Goal: Navigation & Orientation: Find specific page/section

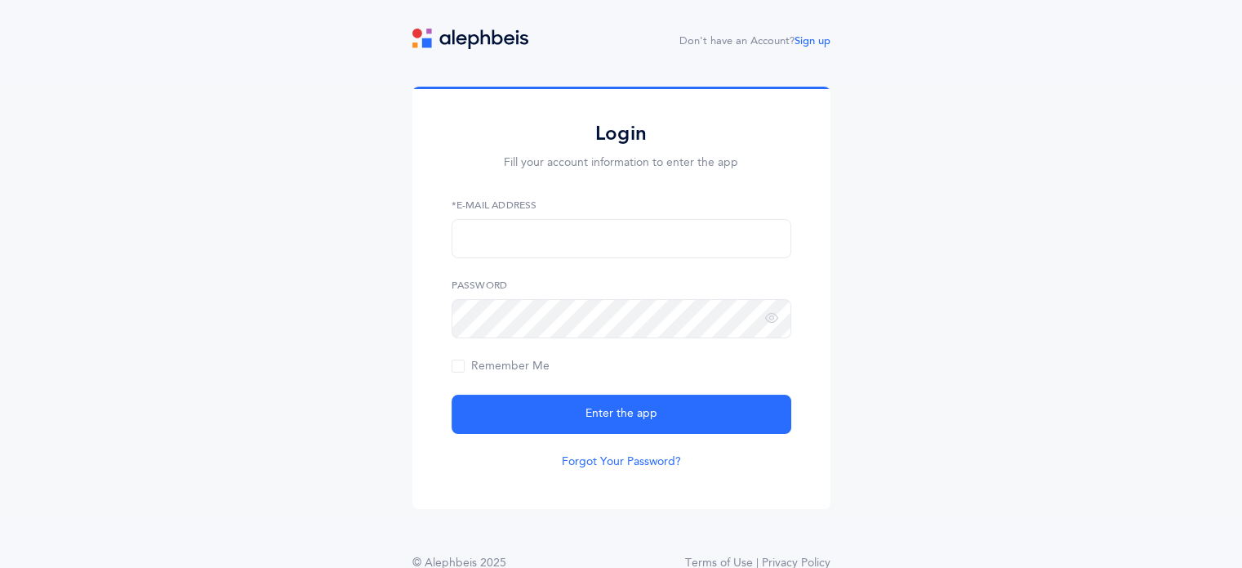
click at [595, 465] on link "Forgot Your Password?" at bounding box center [621, 461] width 119 height 16
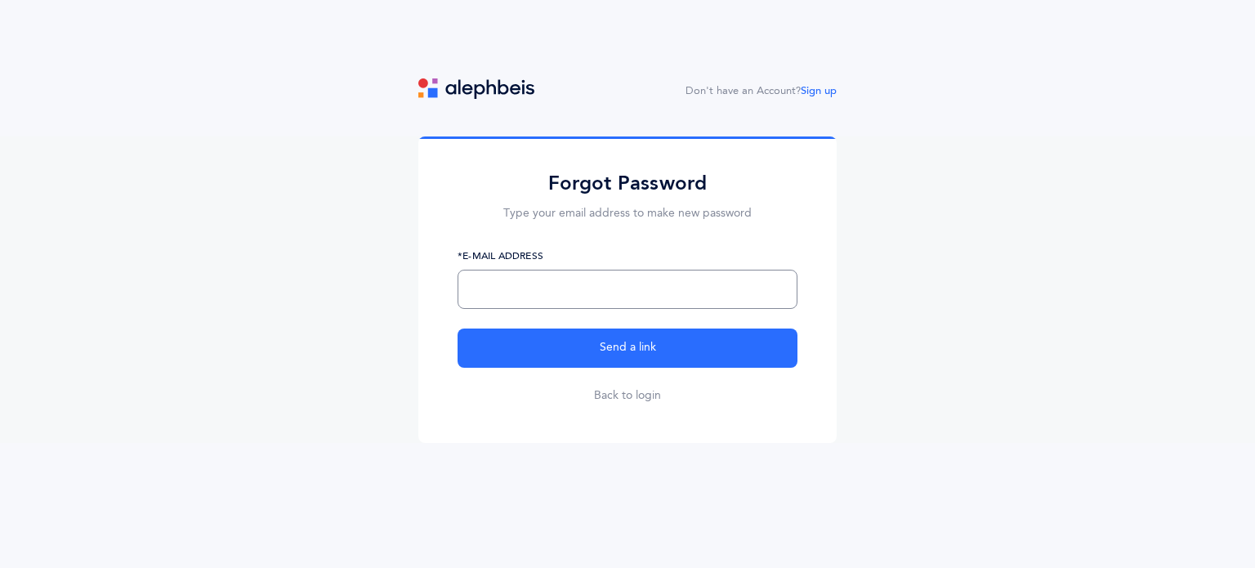
click at [552, 296] on input "text" at bounding box center [627, 289] width 340 height 39
type input "talikrawitz@gmail.com"
click at [555, 326] on form "talikrawitz@gmail.com *E-Mail Address Send a link Back to login" at bounding box center [627, 325] width 340 height 155
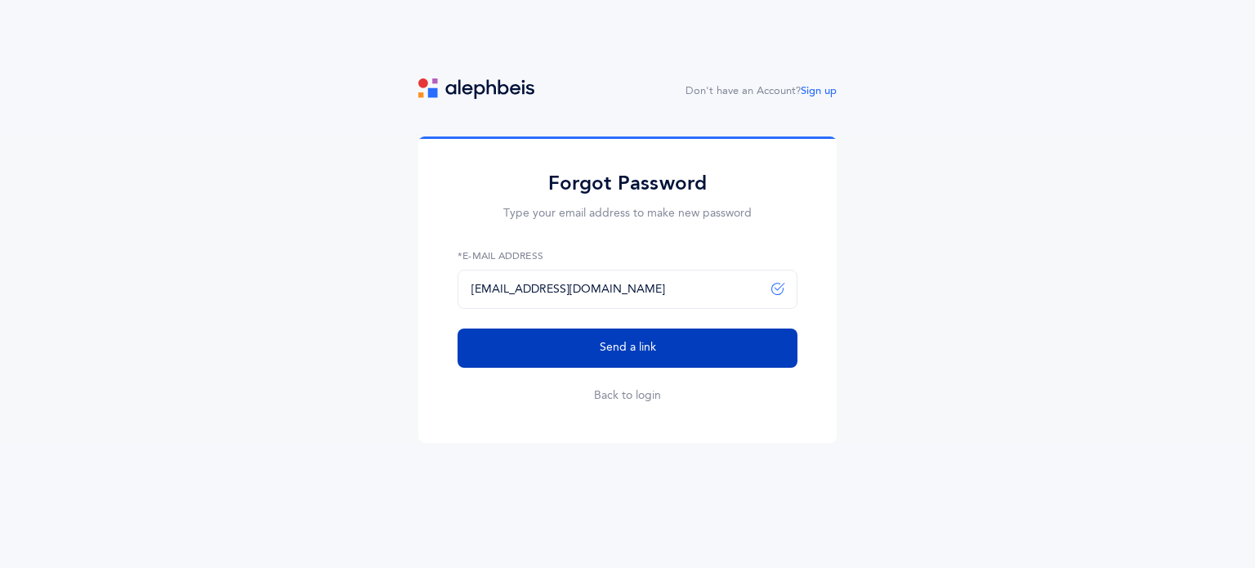
click at [558, 341] on button "Send a link" at bounding box center [627, 347] width 340 height 39
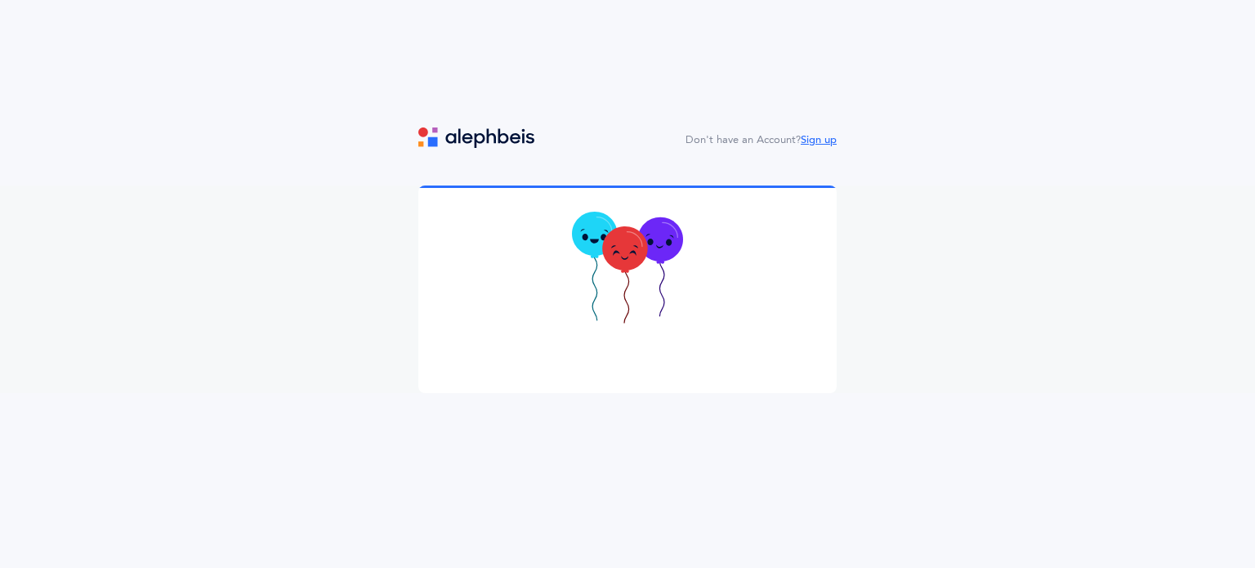
click at [820, 140] on link "Sign up" at bounding box center [818, 139] width 36 height 11
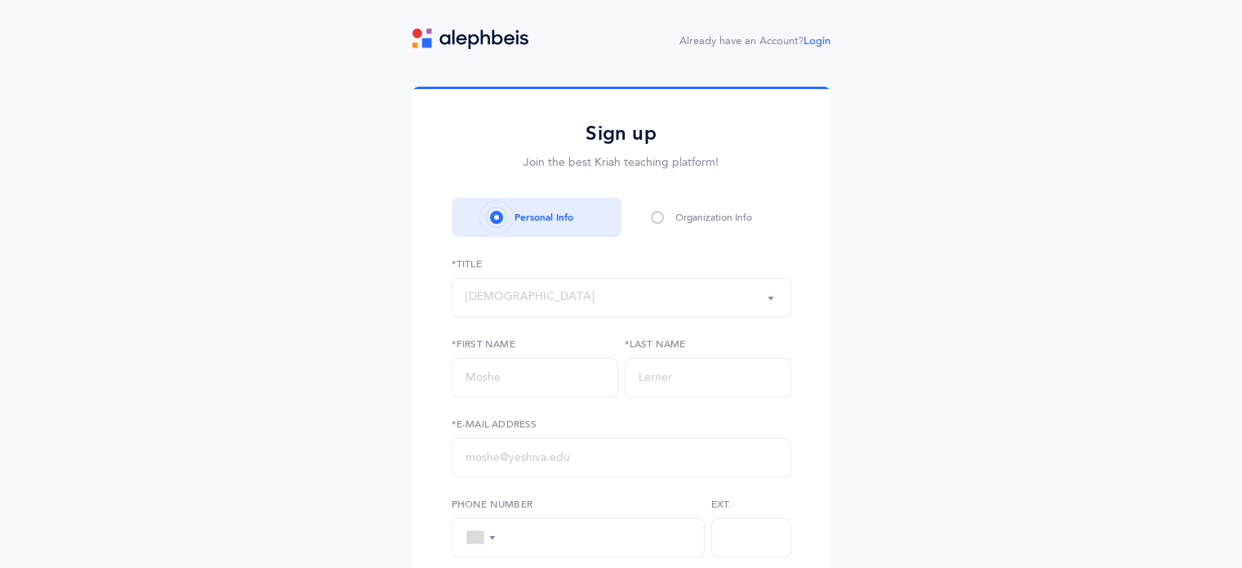
select select
click at [820, 35] on link "Login" at bounding box center [817, 40] width 27 height 11
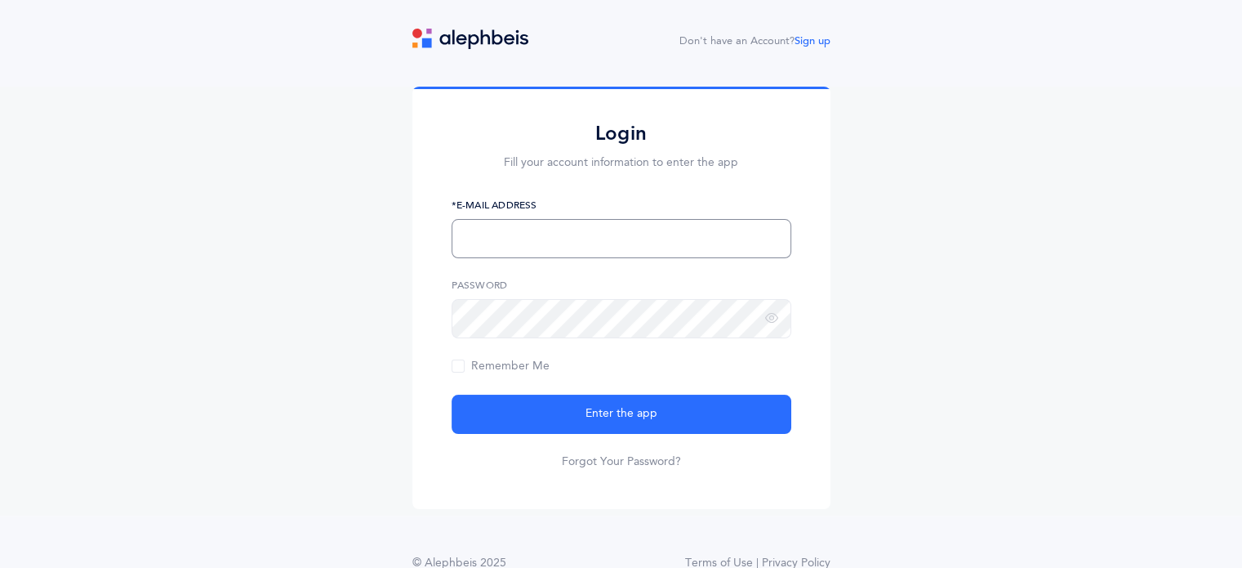
click at [519, 234] on input "text" at bounding box center [622, 238] width 340 height 39
type input "talikrawitz@gmail.com"
click at [452, 395] on button "Enter the app" at bounding box center [622, 414] width 340 height 39
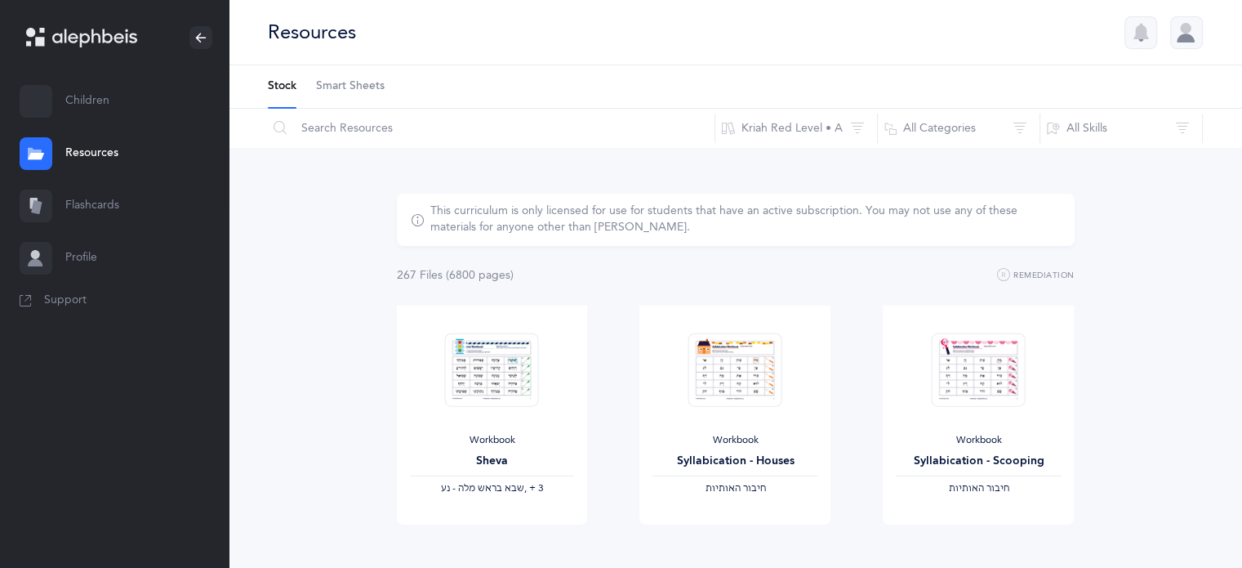
click at [81, 93] on link "Children" at bounding box center [114, 101] width 229 height 52
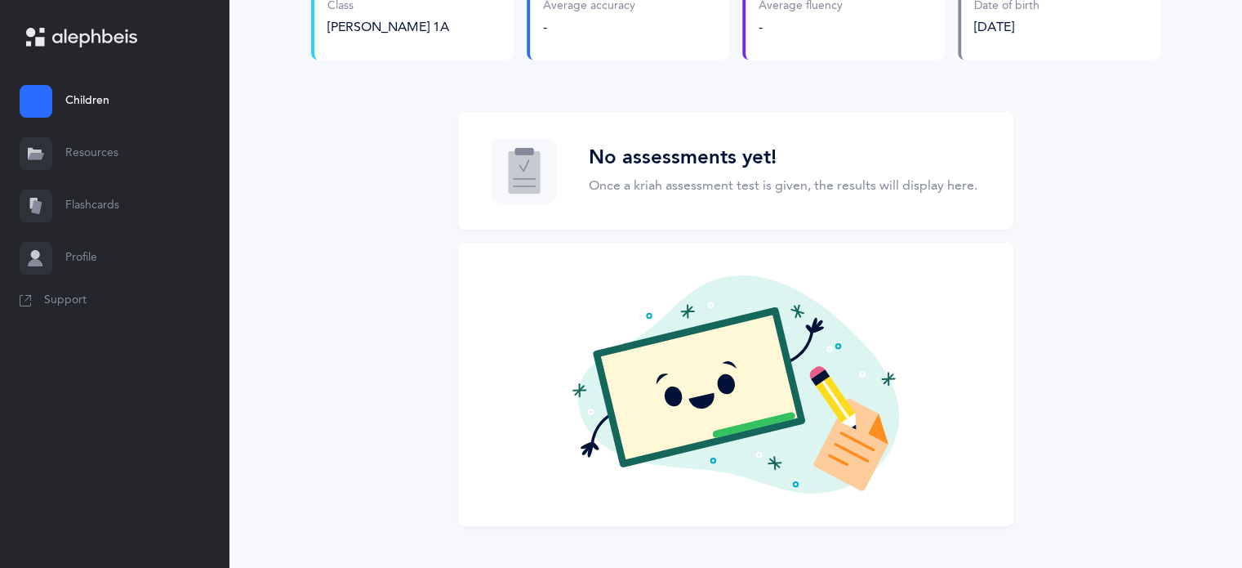
scroll to position [203, 0]
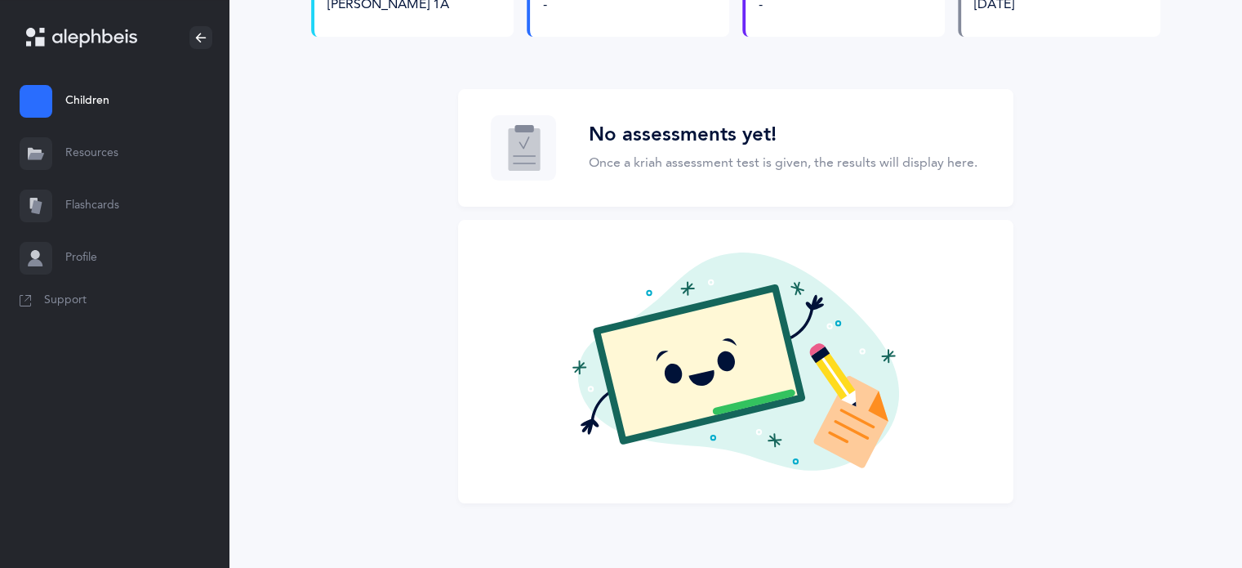
click at [113, 194] on link "Flashcards" at bounding box center [114, 206] width 229 height 52
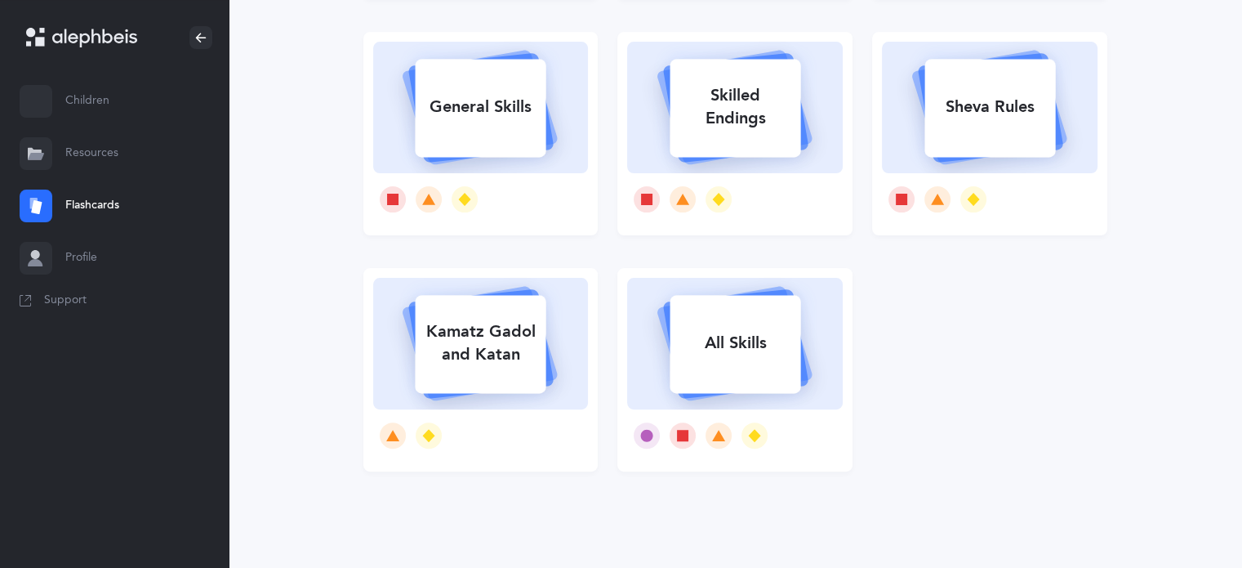
scroll to position [370, 0]
